Goal: Task Accomplishment & Management: Use online tool/utility

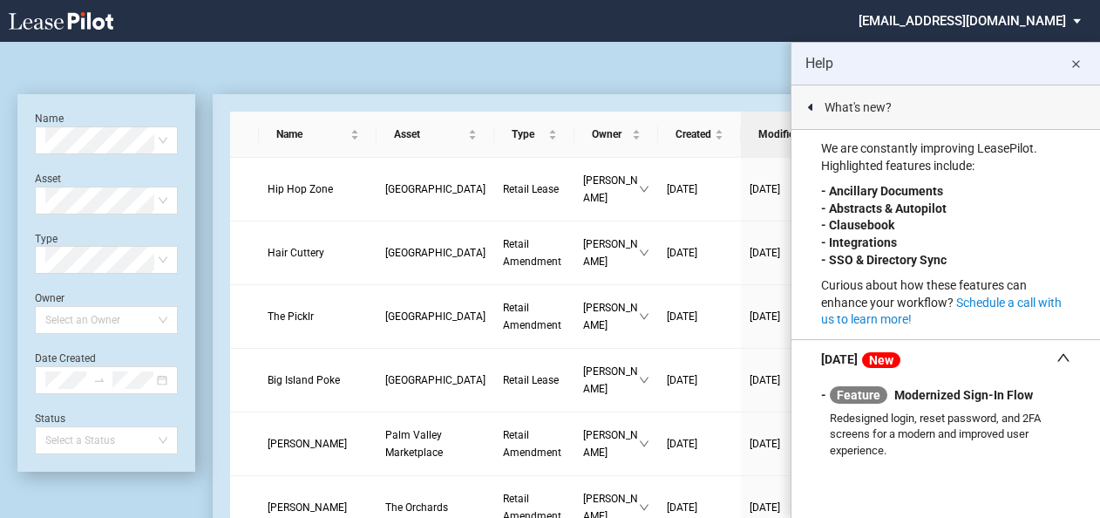
click at [1076, 57] on md-icon "close" at bounding box center [1076, 64] width 21 height 21
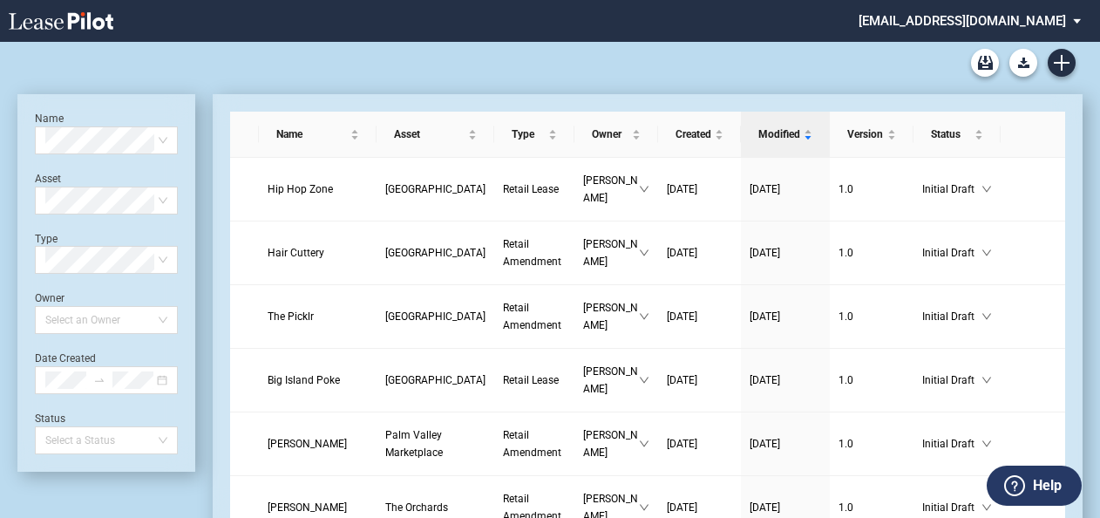
click at [1072, 18] on md-select "hgethers@diamondlawpa.com Change Password 2-Factor Authentication Sign Out" at bounding box center [976, 19] width 239 height 39
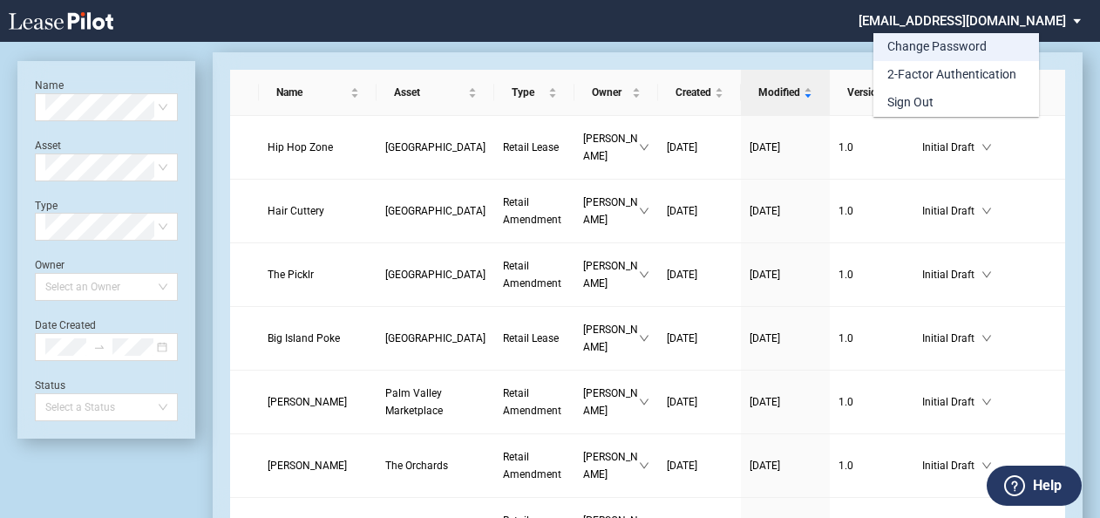
click at [957, 45] on div "Change Password" at bounding box center [937, 46] width 99 height 17
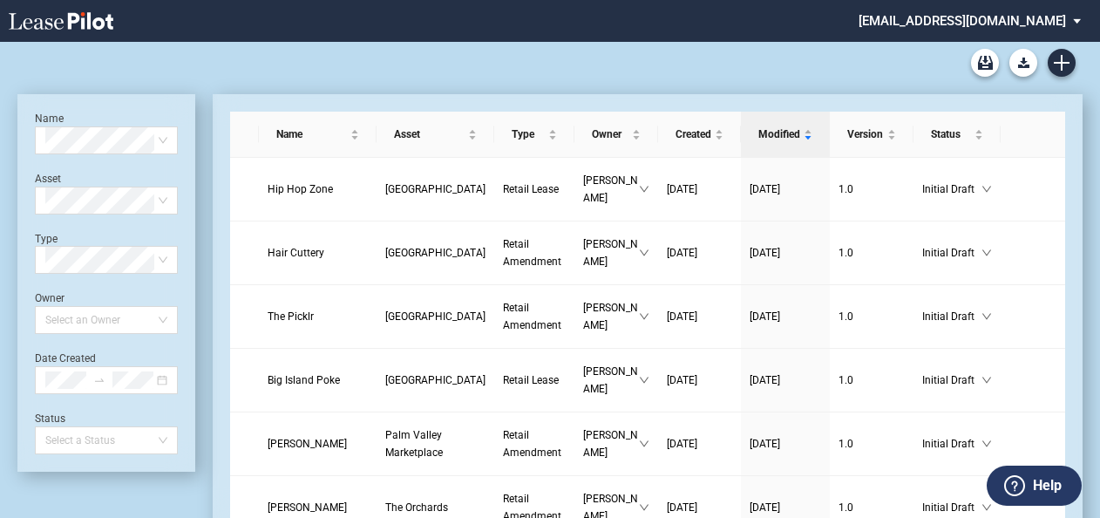
scroll to position [42, 0]
click at [1061, 56] on use "Create new document" at bounding box center [1062, 63] width 16 height 16
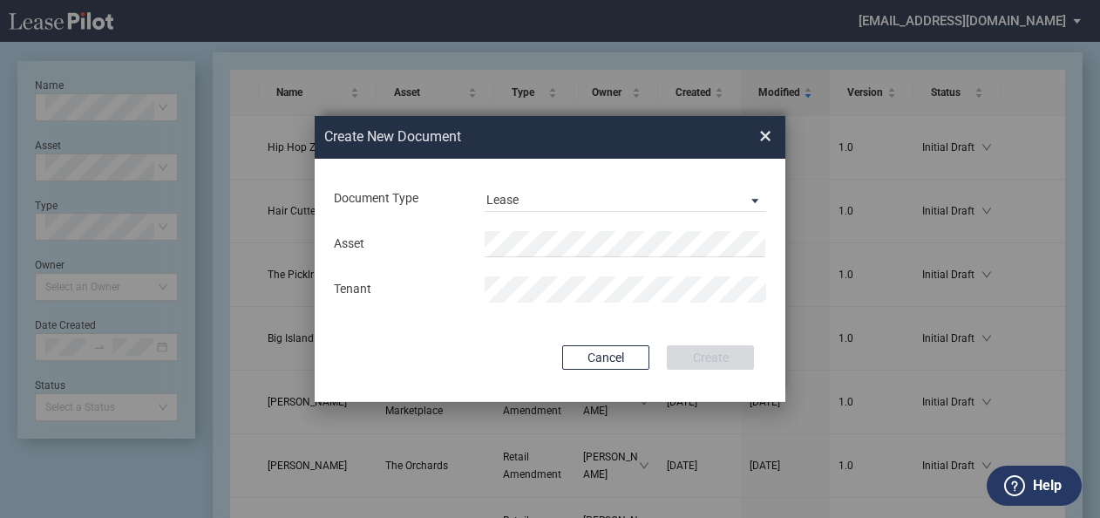
click at [642, 224] on div "Asset Tenant" at bounding box center [550, 266] width 436 height 91
click at [577, 220] on div "Document Type Lease Lease Amendment" at bounding box center [550, 198] width 436 height 45
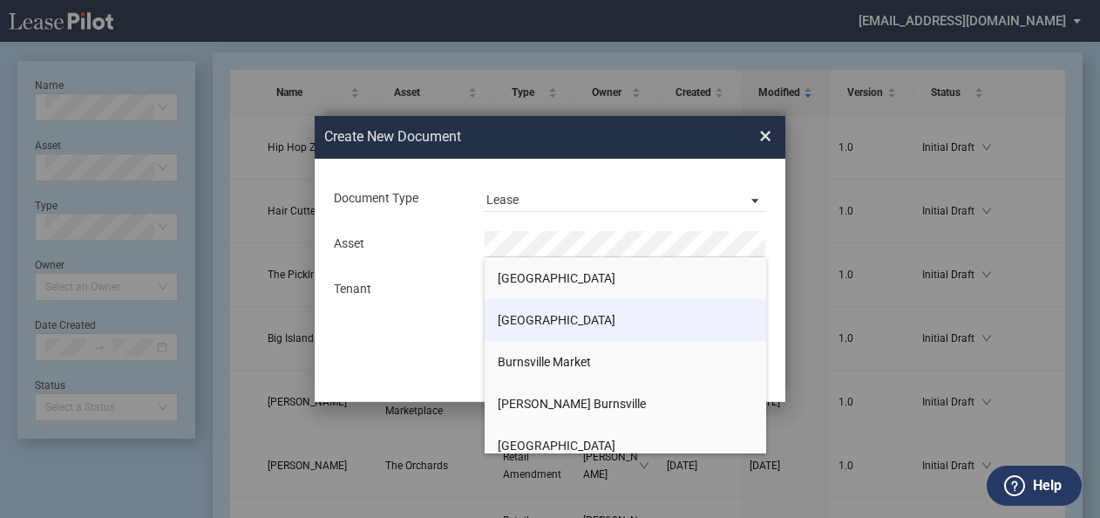
click at [534, 308] on li "[GEOGRAPHIC_DATA]" at bounding box center [626, 320] width 282 height 42
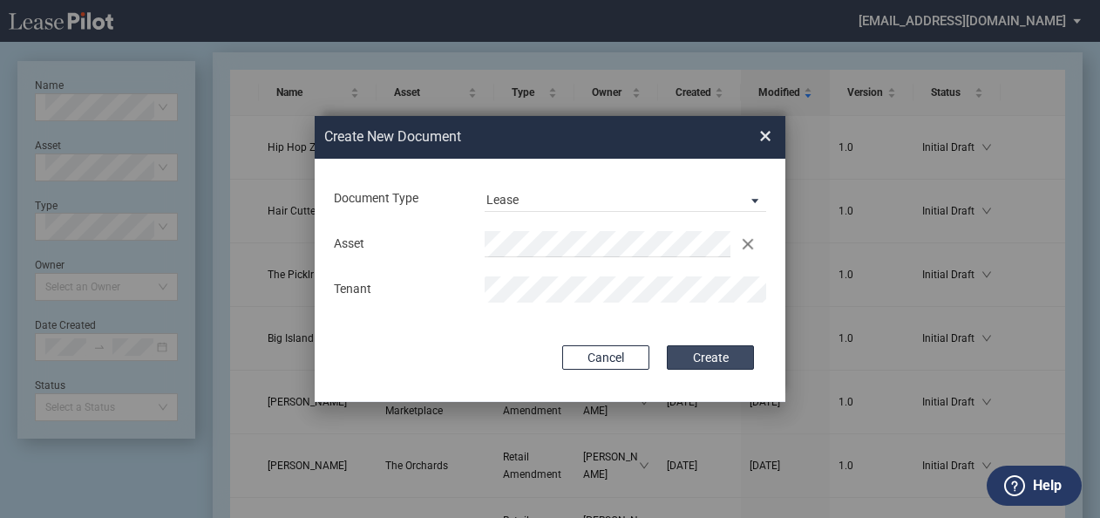
click at [694, 354] on button "Create" at bounding box center [710, 357] width 87 height 24
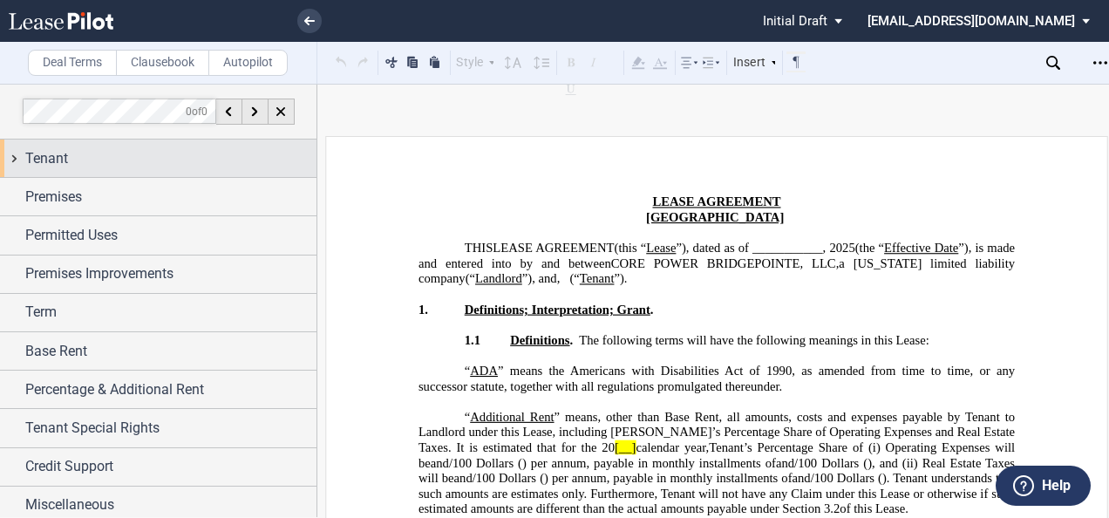
click at [130, 176] on div "Tenant" at bounding box center [158, 158] width 317 height 37
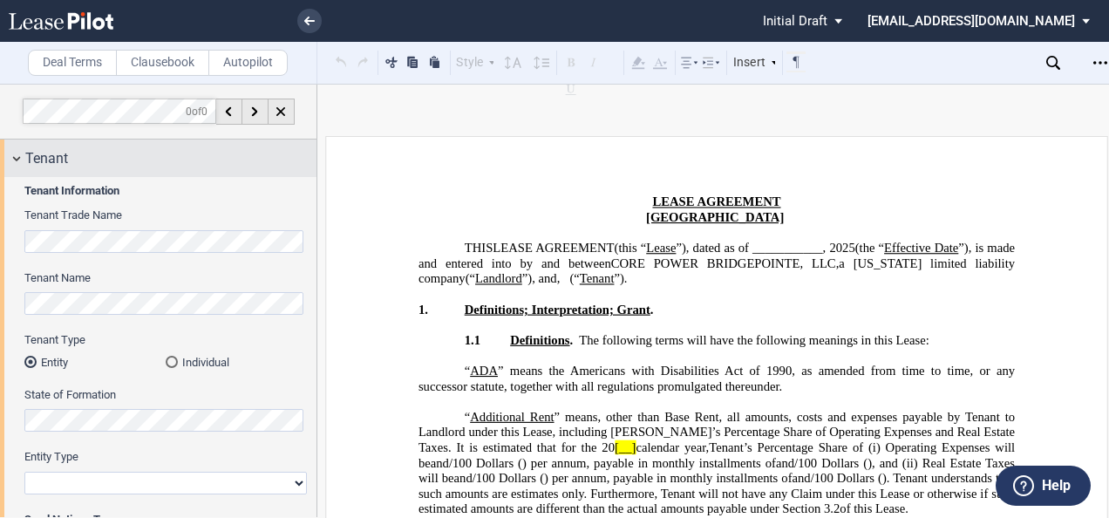
click at [130, 176] on div "Tenant" at bounding box center [158, 158] width 317 height 37
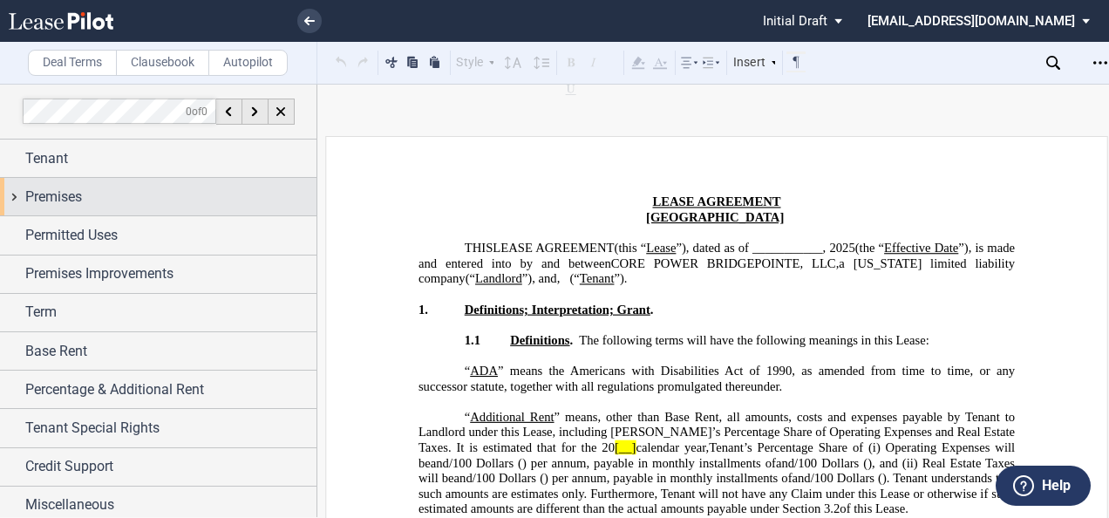
click at [145, 204] on div "Premises" at bounding box center [170, 197] width 291 height 21
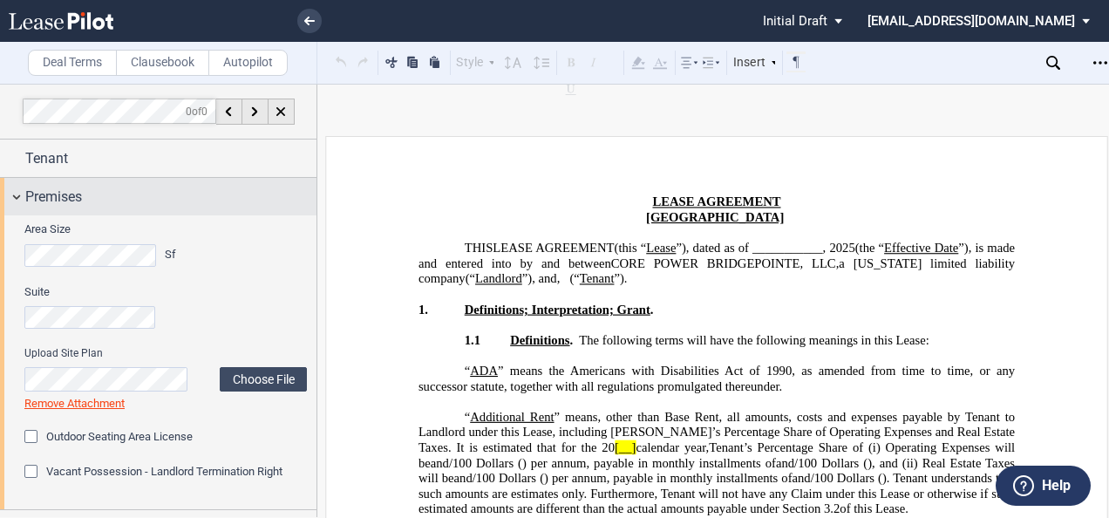
click at [145, 204] on div "Premises" at bounding box center [170, 197] width 291 height 21
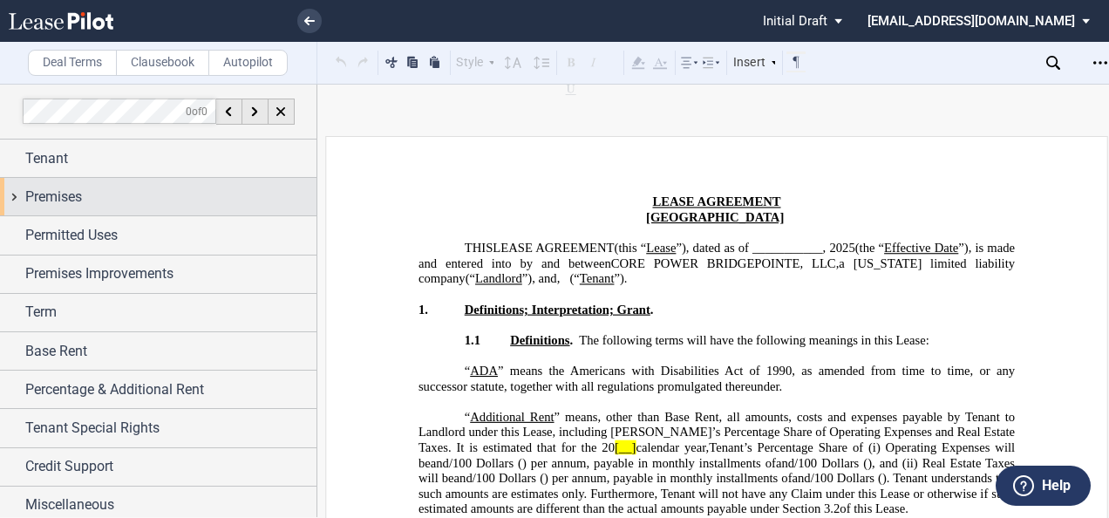
scroll to position [4, 0]
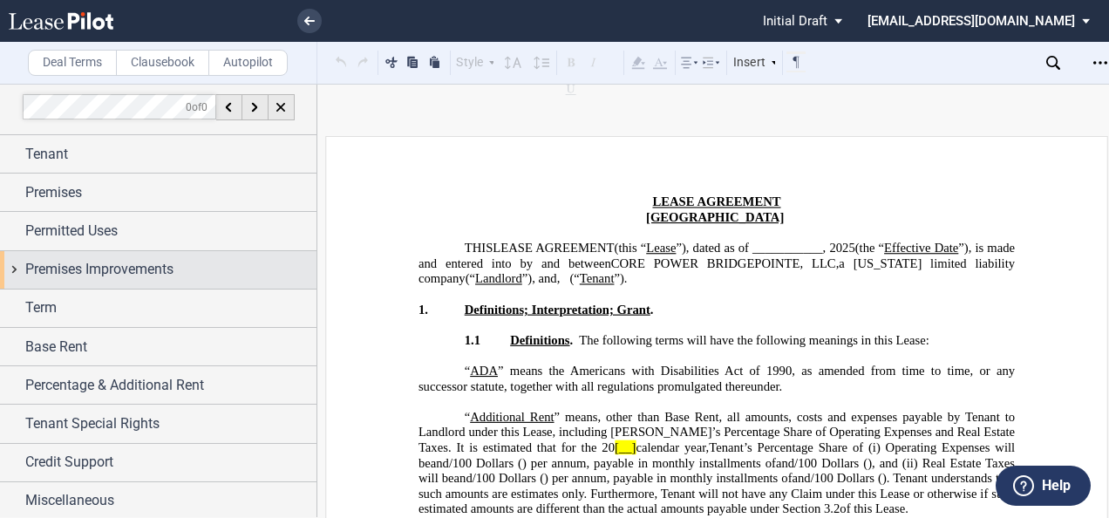
click at [150, 262] on span "Premises Improvements" at bounding box center [99, 269] width 148 height 21
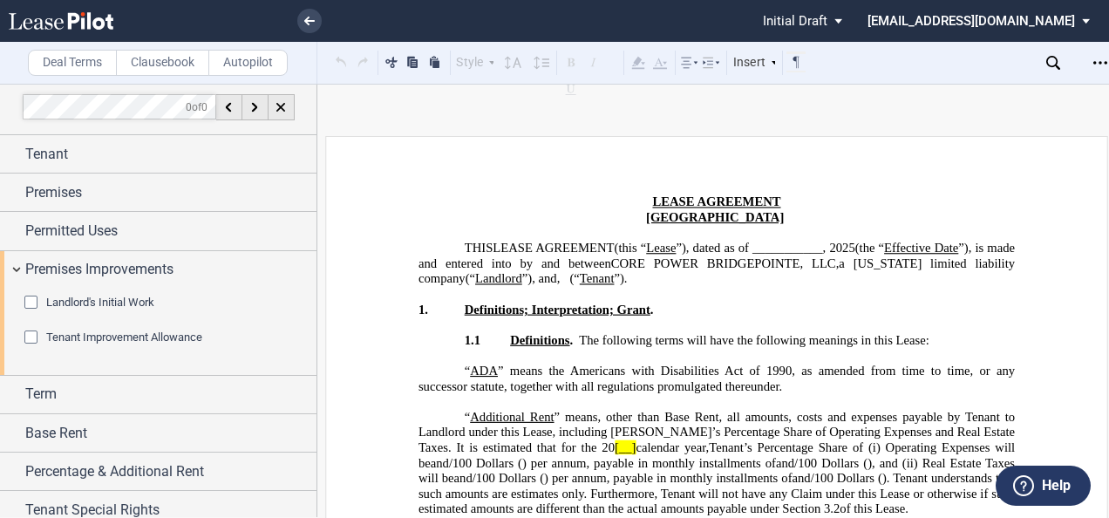
click at [28, 336] on div "Tenant Improvement Allowance" at bounding box center [32, 338] width 17 height 17
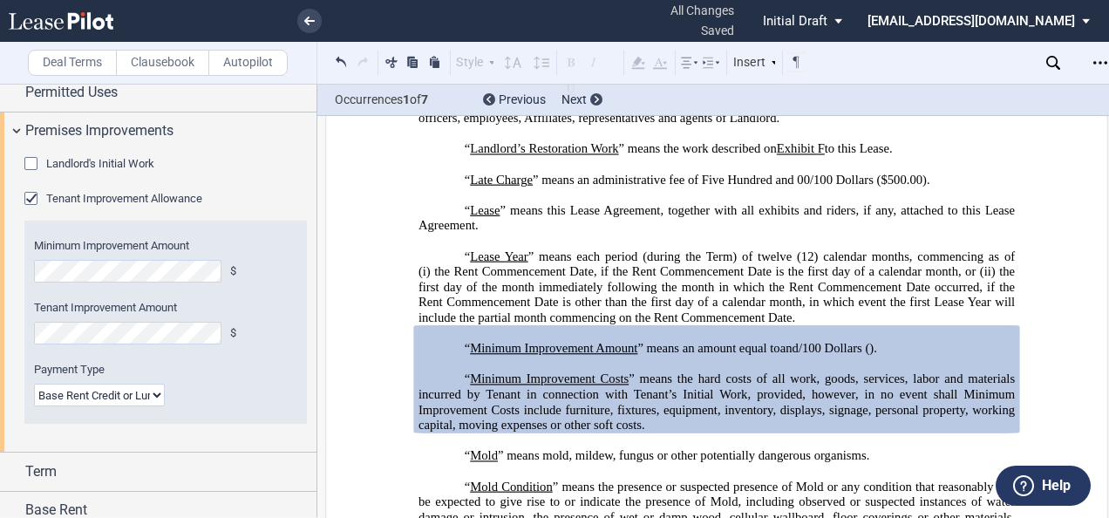
scroll to position [145, 0]
click at [160, 389] on select "Lump Sum Base Rent Credit or Lump Sum Progress Payments" at bounding box center [99, 393] width 131 height 23
click at [34, 194] on div "Tenant Improvement Allowance" at bounding box center [32, 198] width 17 height 17
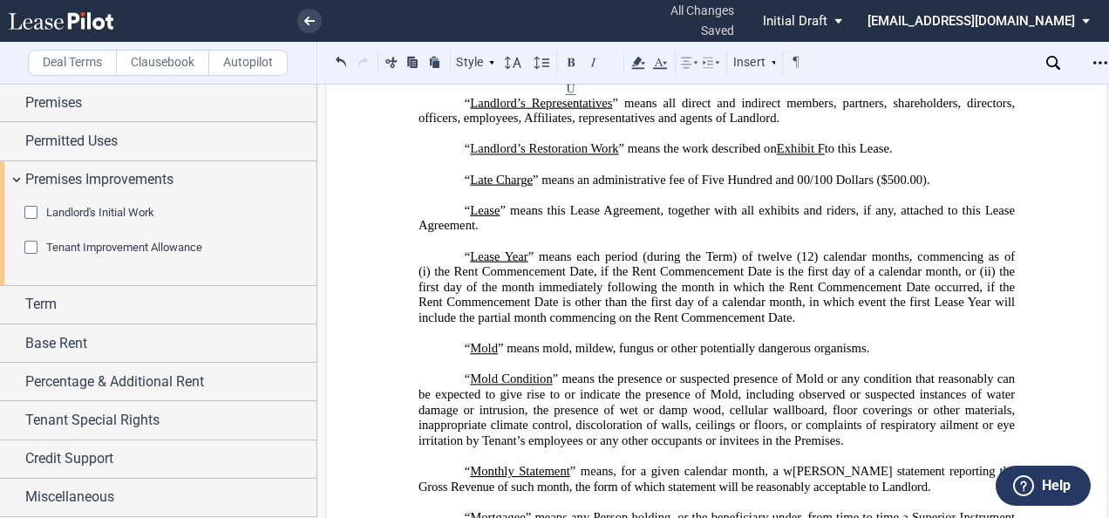
scroll to position [91, 0]
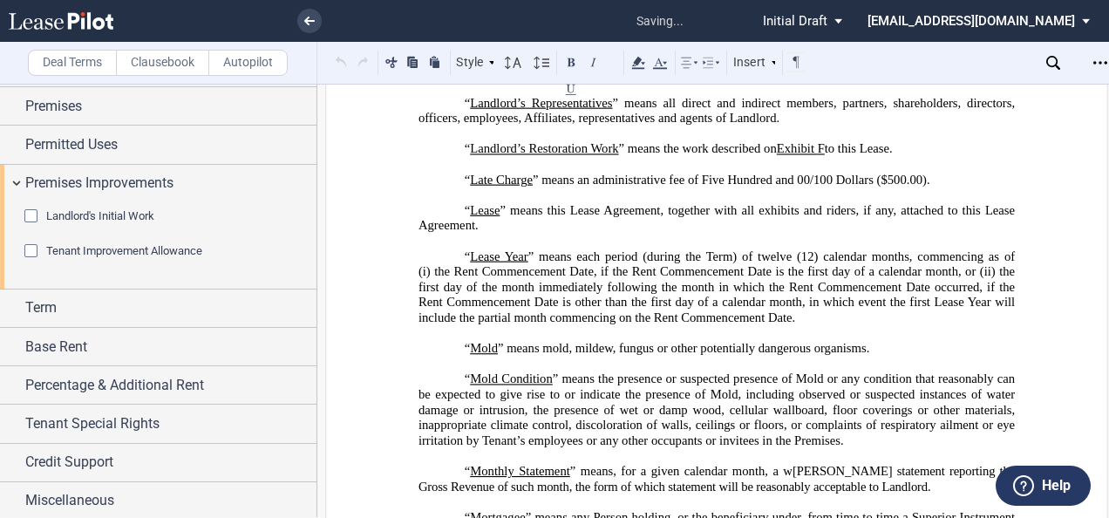
click at [38, 213] on div "Landlord's Initial Work" at bounding box center [32, 217] width 17 height 17
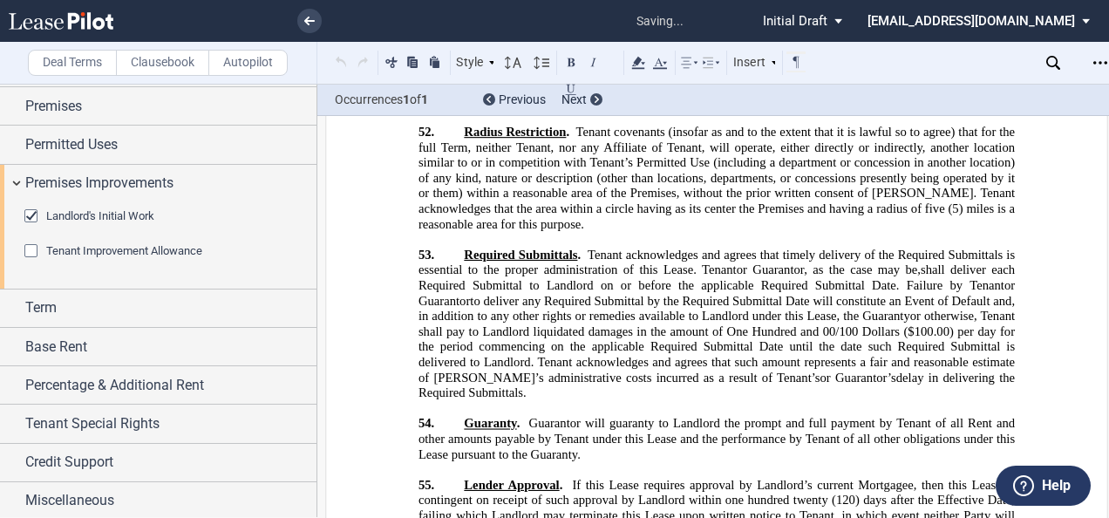
scroll to position [30100, 0]
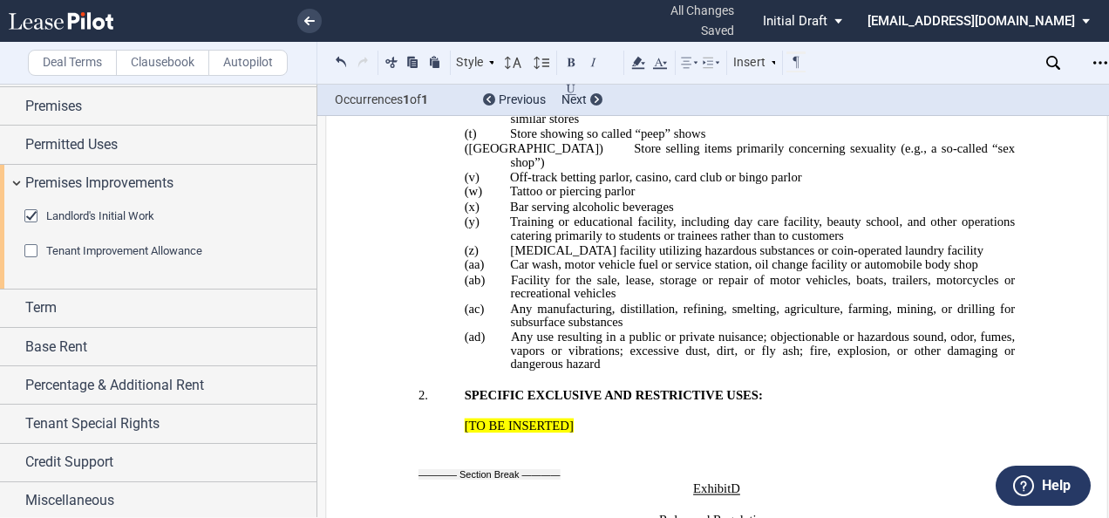
click at [38, 213] on div "Landlord's Initial Work" at bounding box center [32, 217] width 17 height 17
click at [150, 68] on label "Clausebook" at bounding box center [162, 63] width 93 height 26
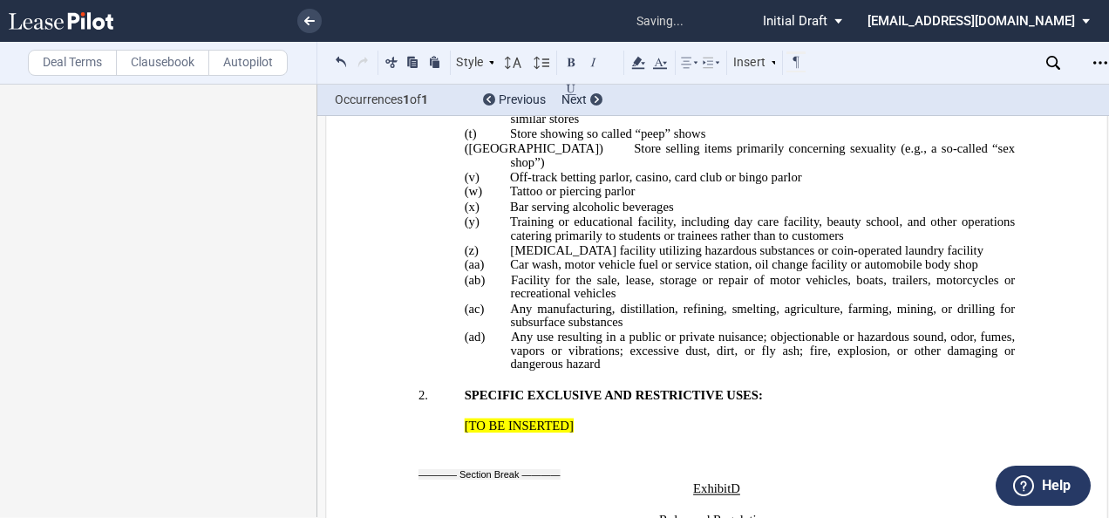
click at [150, 68] on label "Clausebook" at bounding box center [162, 63] width 93 height 26
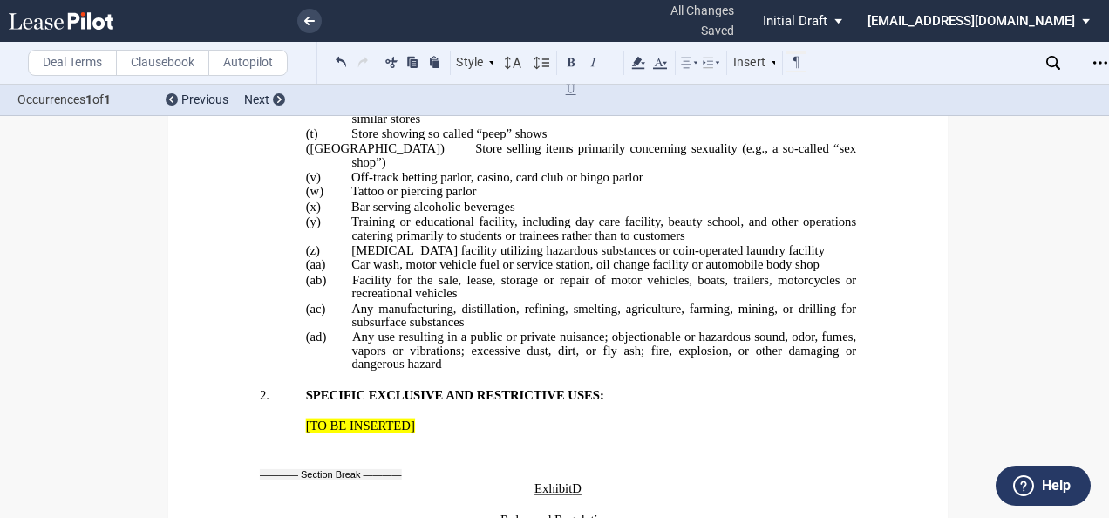
click at [177, 63] on label "Clausebook" at bounding box center [162, 63] width 93 height 26
